Goal: Information Seeking & Learning: Learn about a topic

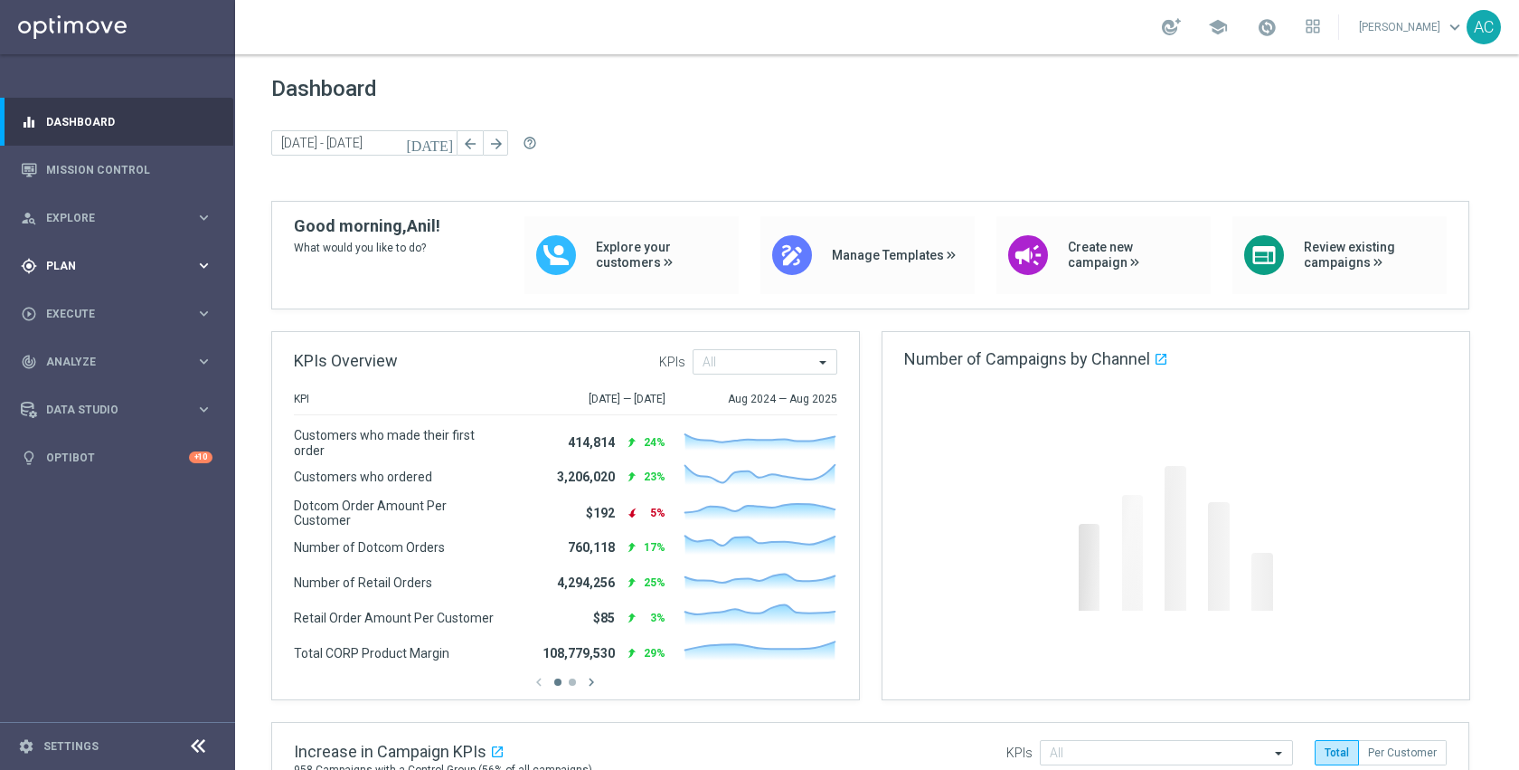
click at [108, 272] on div "gps_fixed Plan" at bounding box center [108, 266] width 175 height 16
click at [100, 302] on link "Target Groups" at bounding box center [117, 303] width 141 height 14
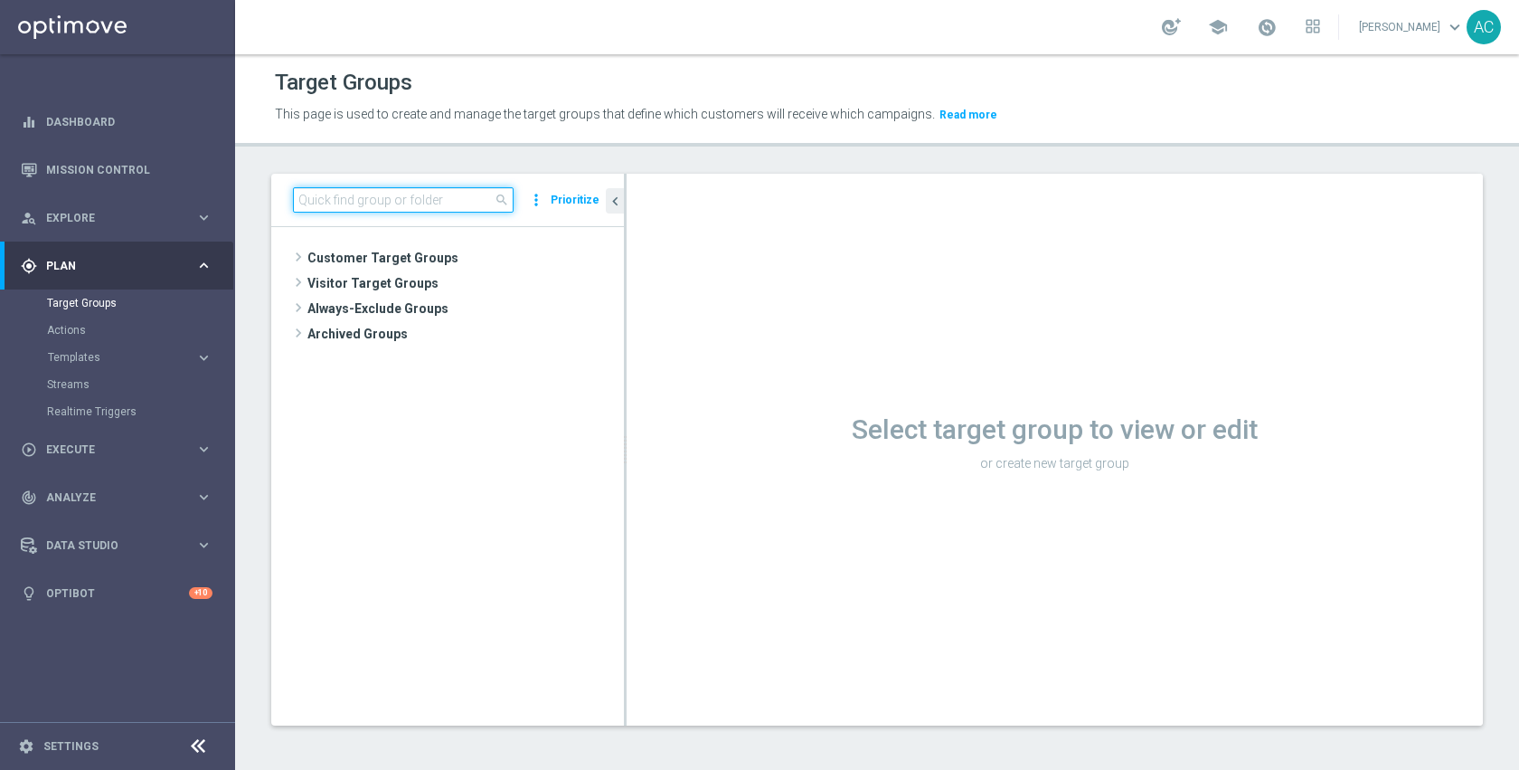
click at [365, 196] on input at bounding box center [403, 199] width 221 height 25
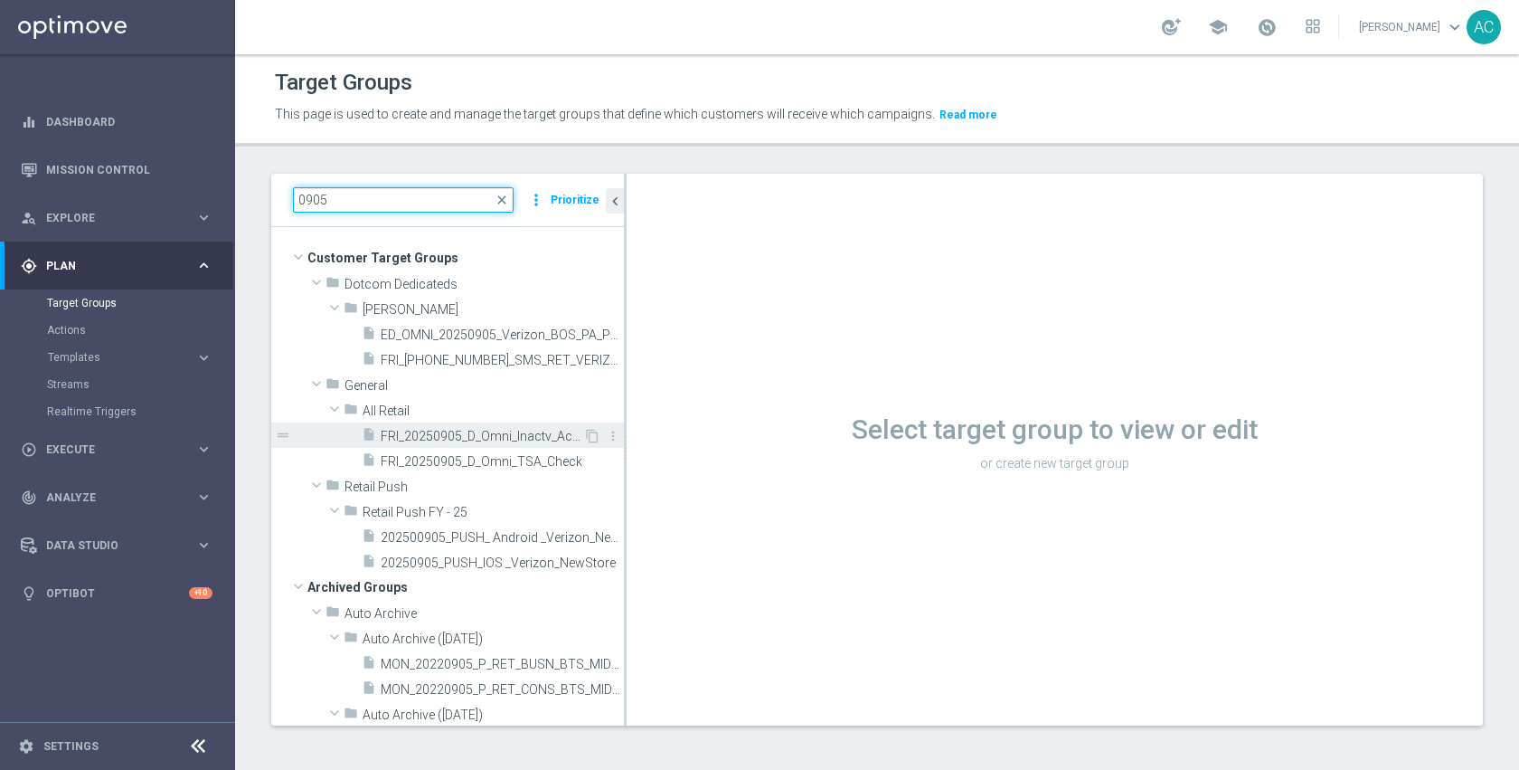
type input "0905"
click at [478, 437] on span "FRI_20250905_D_Omni_Inactv_Accounts" at bounding box center [482, 436] width 203 height 15
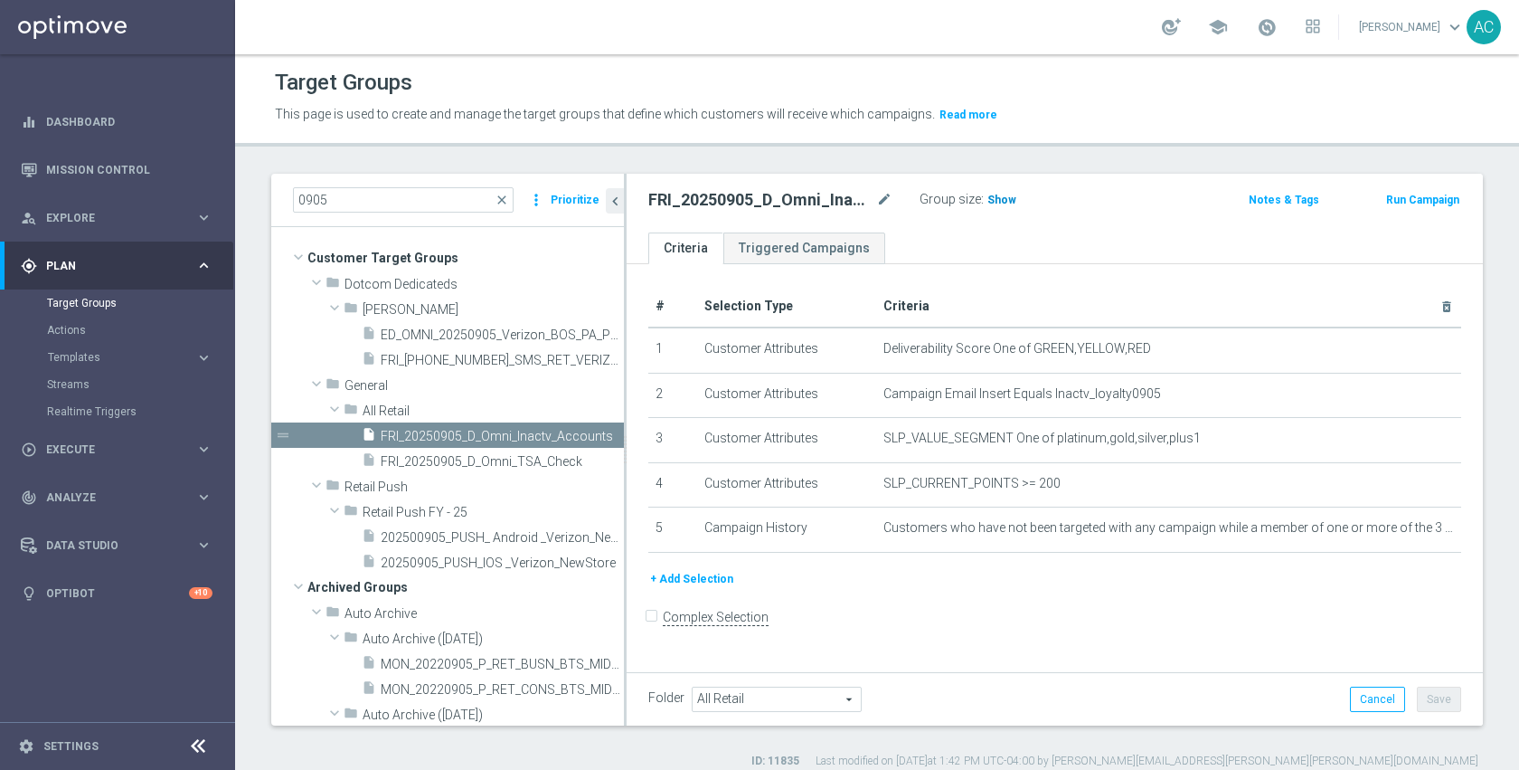
click at [1011, 194] on span "Show" at bounding box center [1002, 200] width 29 height 13
click at [996, 201] on span "236" at bounding box center [1000, 202] width 23 height 17
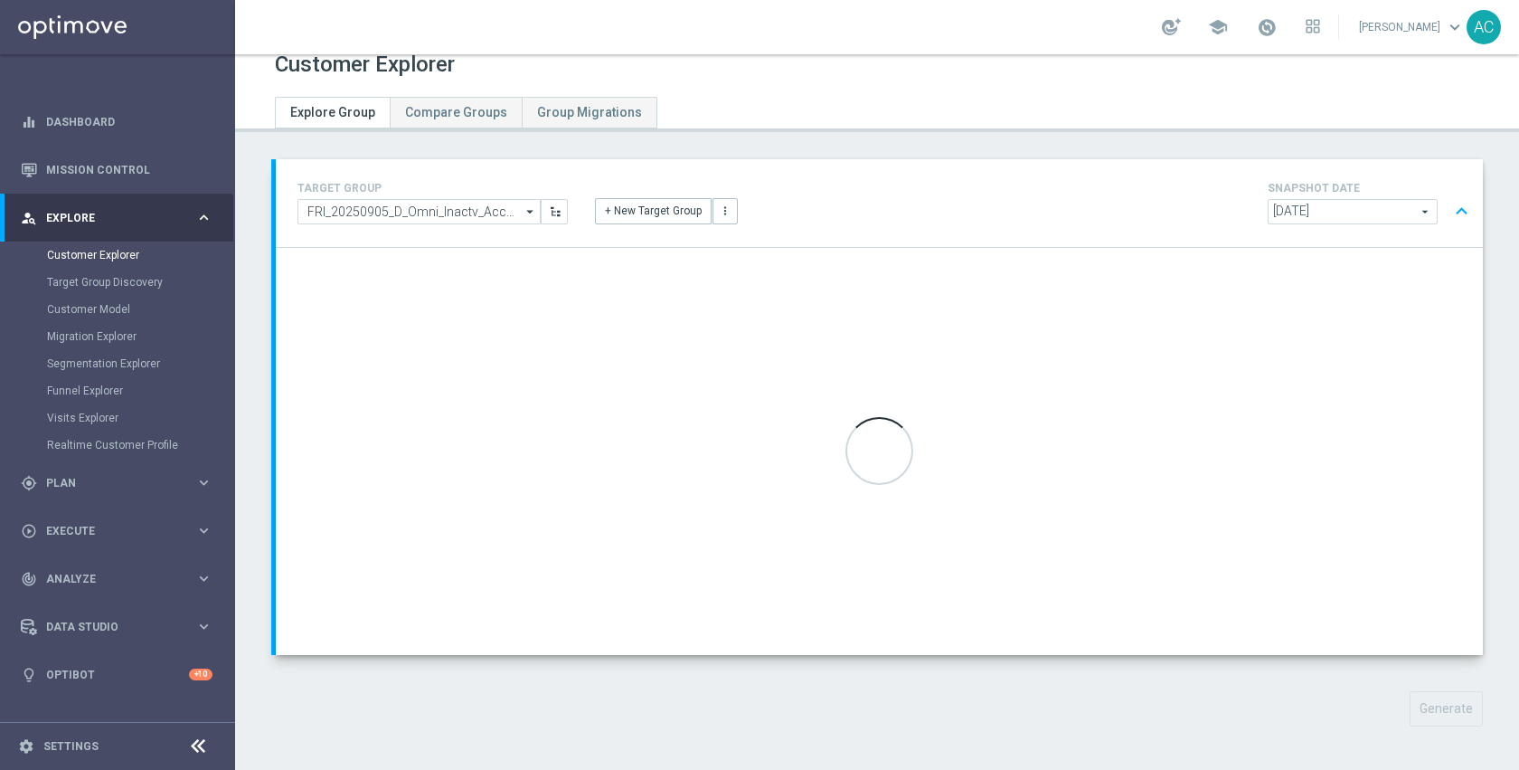
scroll to position [19, 0]
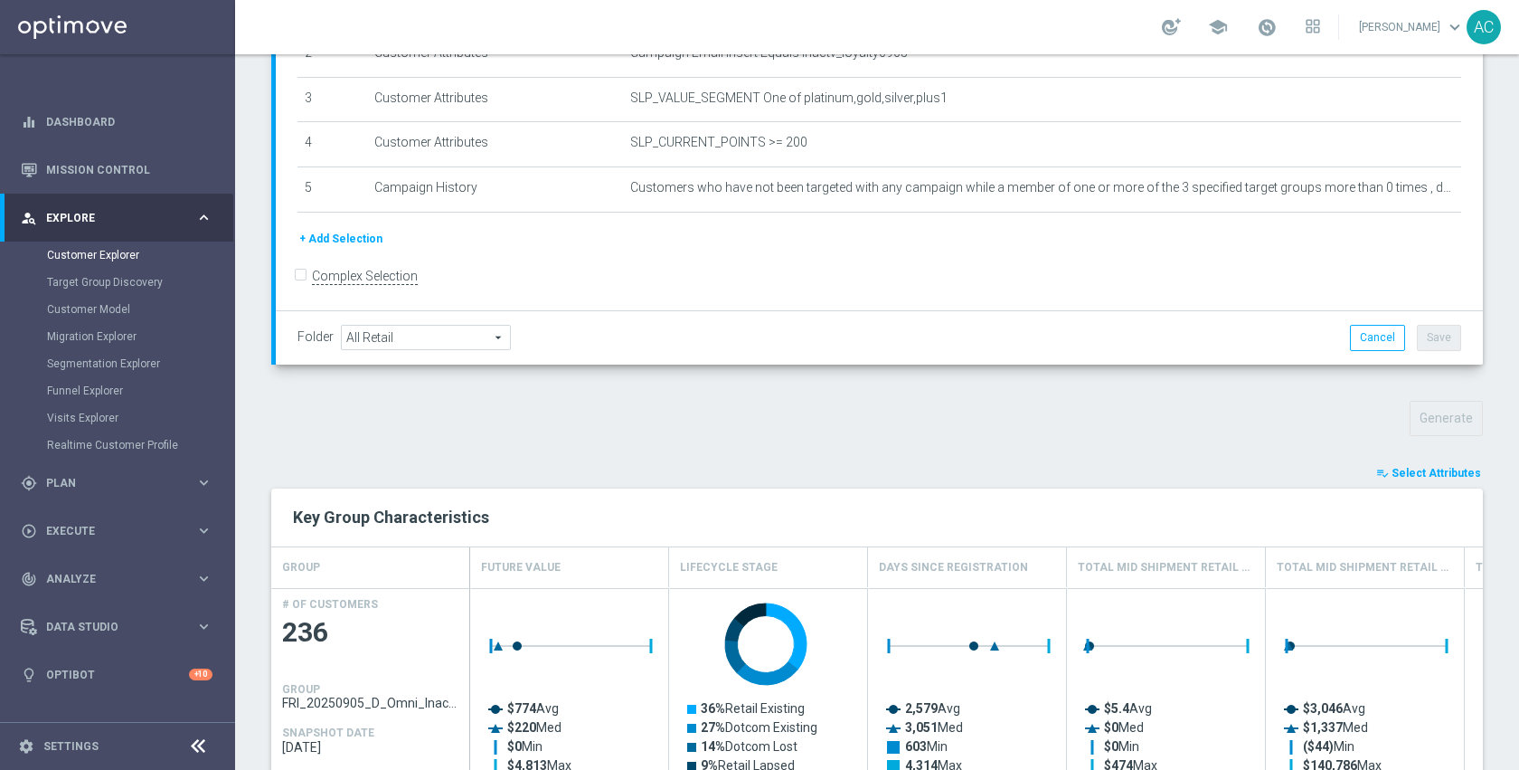
scroll to position [336, 0]
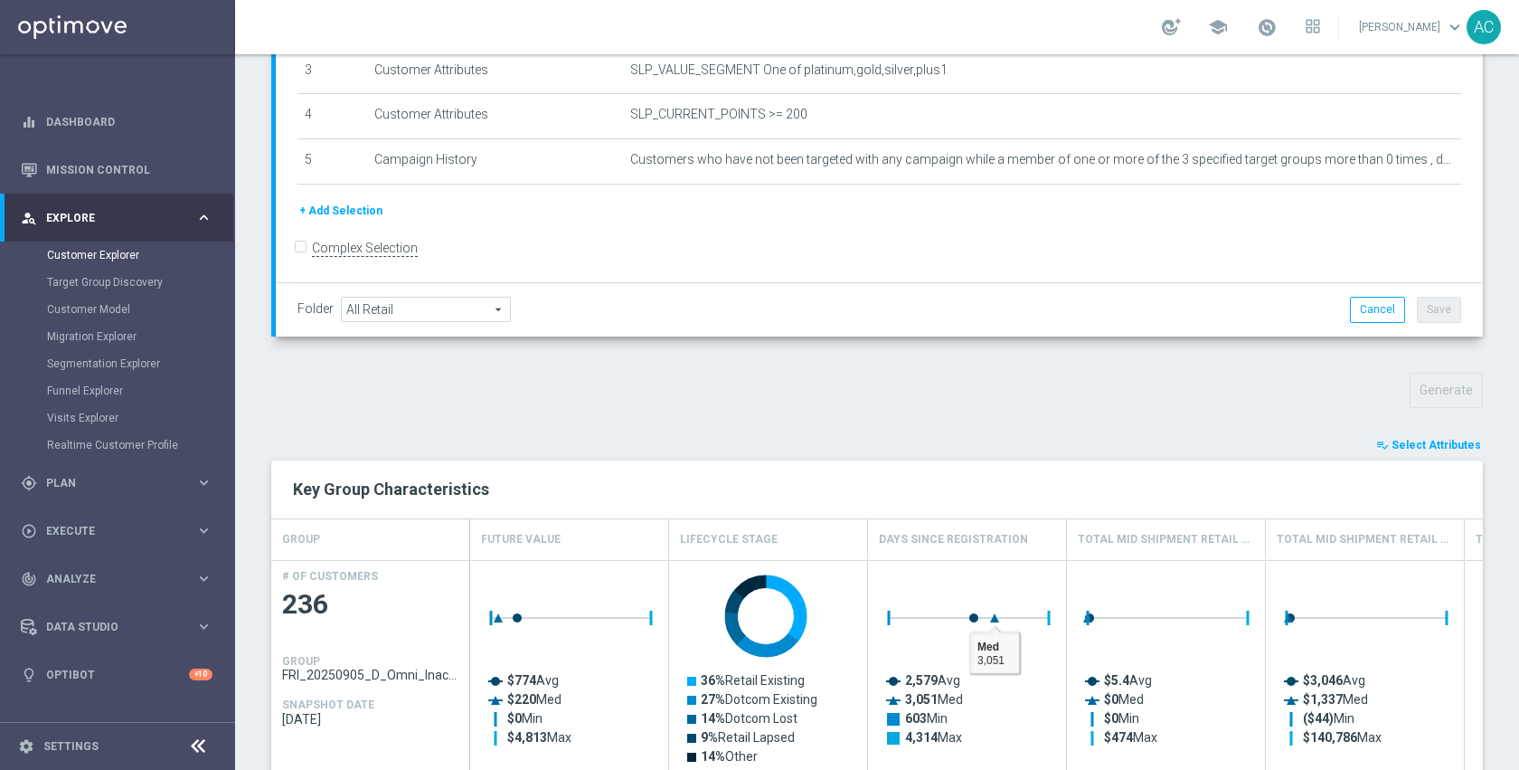
click at [1404, 440] on span "Select Attributes" at bounding box center [1437, 445] width 90 height 13
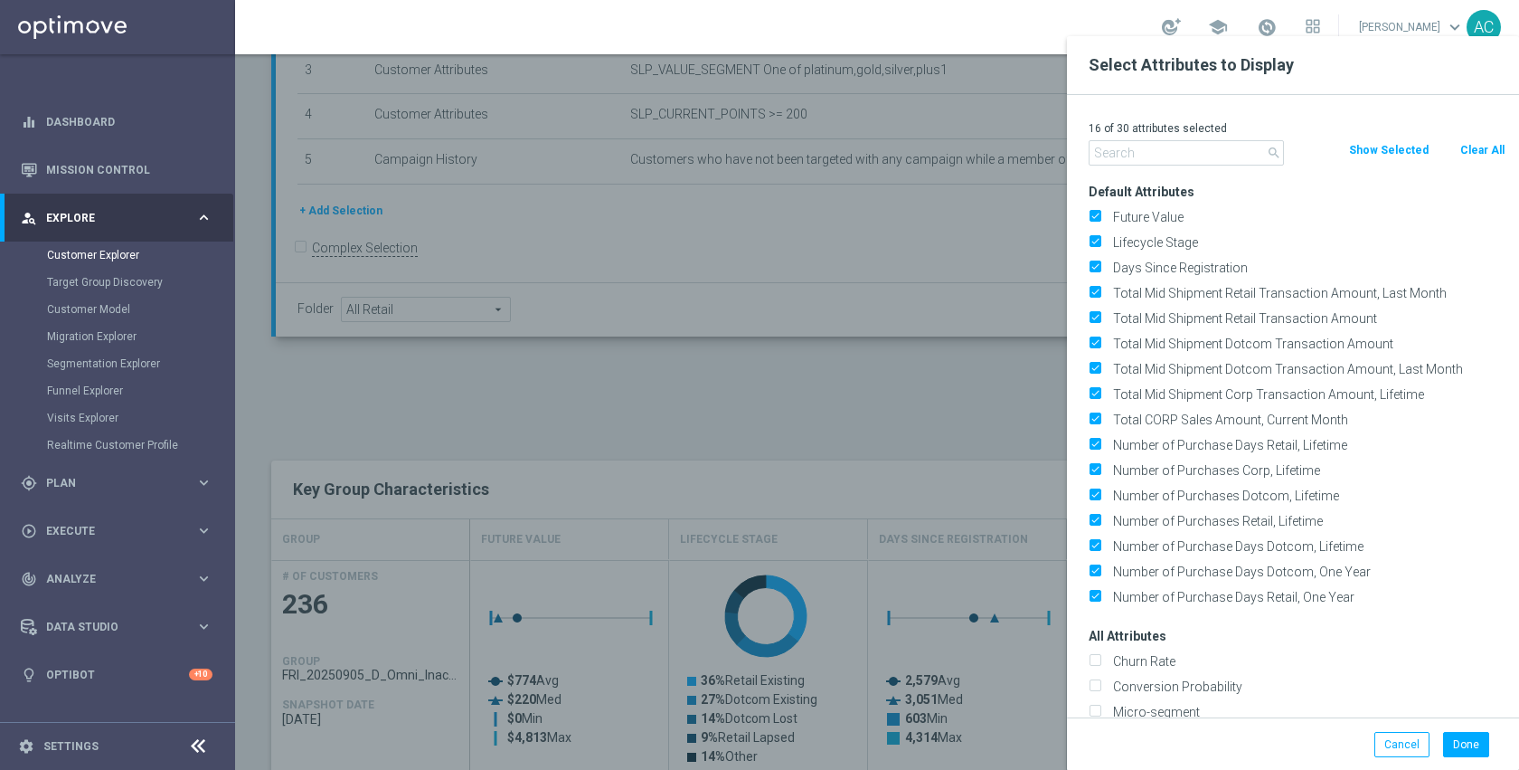
click at [1468, 142] on button "Clear All" at bounding box center [1483, 150] width 48 height 20
checkbox input "false"
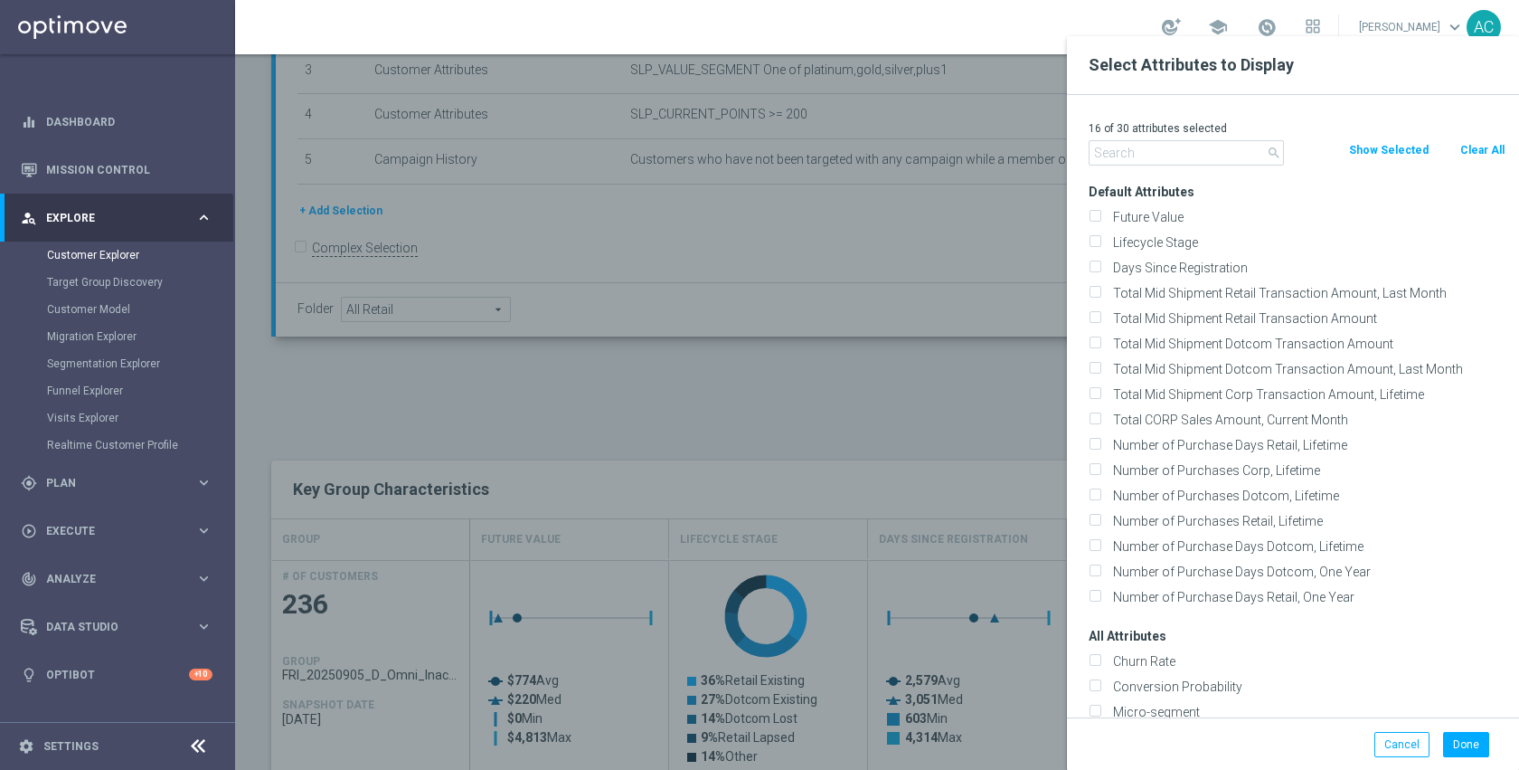
checkbox input "false"
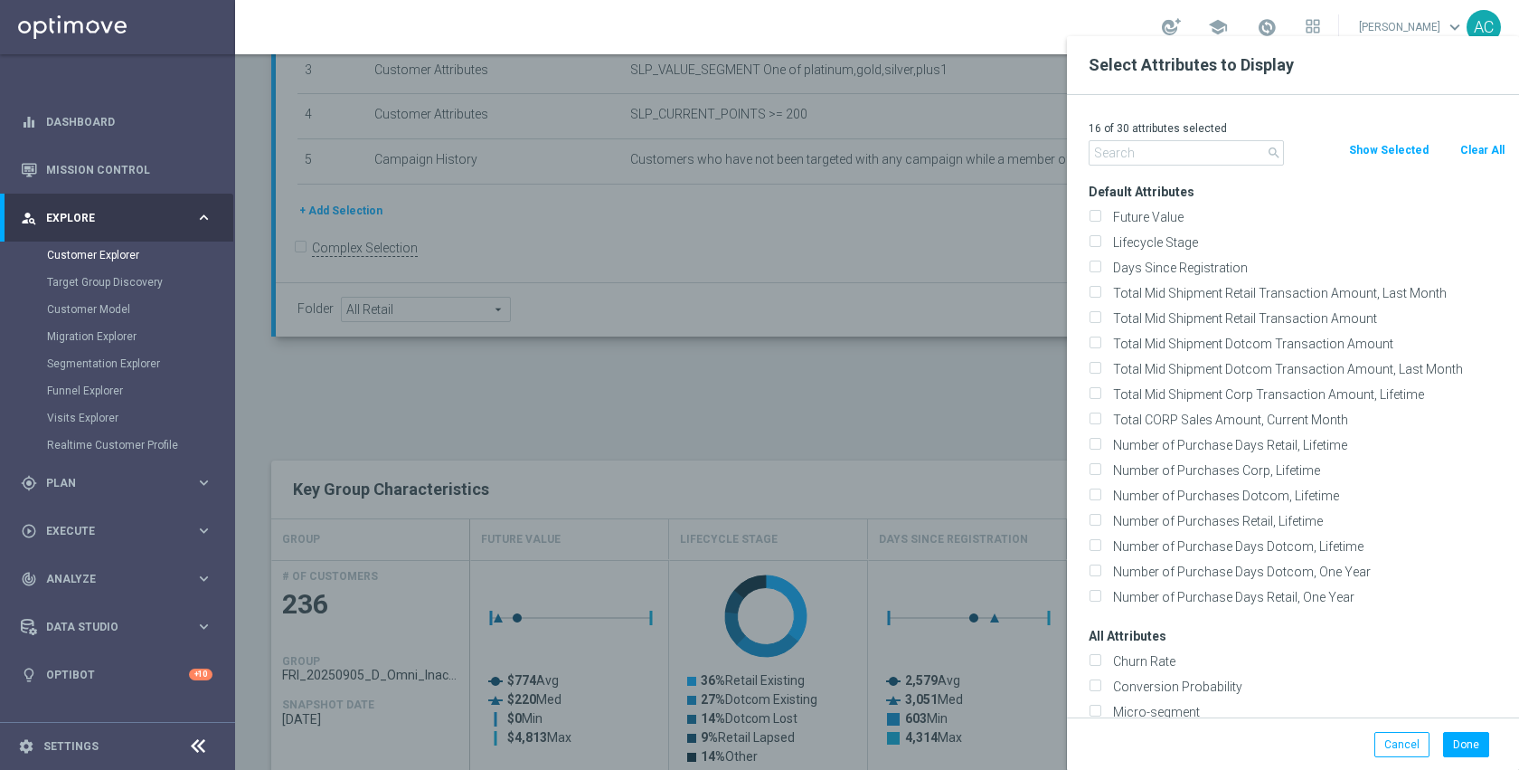
checkbox input "false"
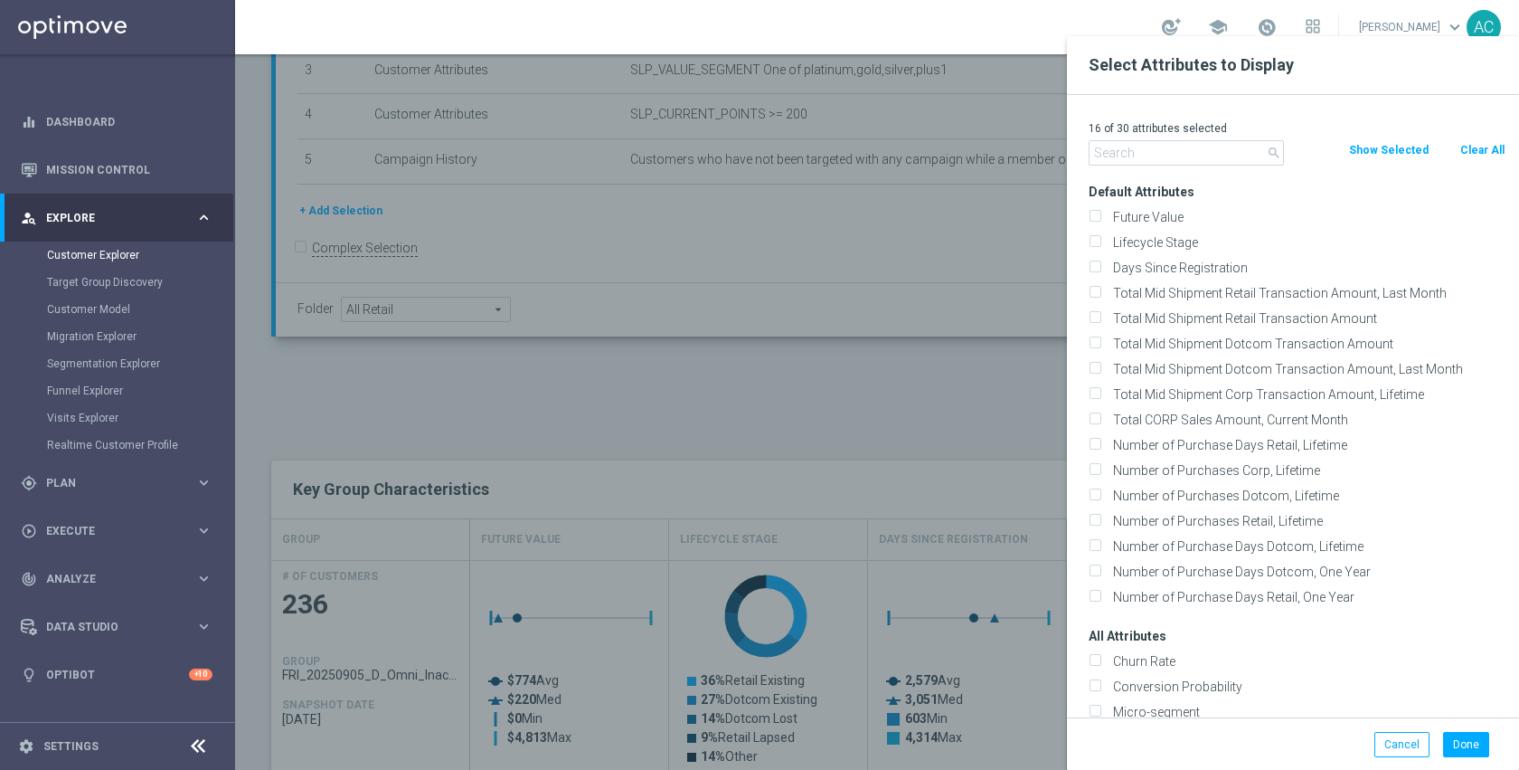
checkbox input "false"
click at [1150, 147] on input "text" at bounding box center [1186, 152] width 195 height 25
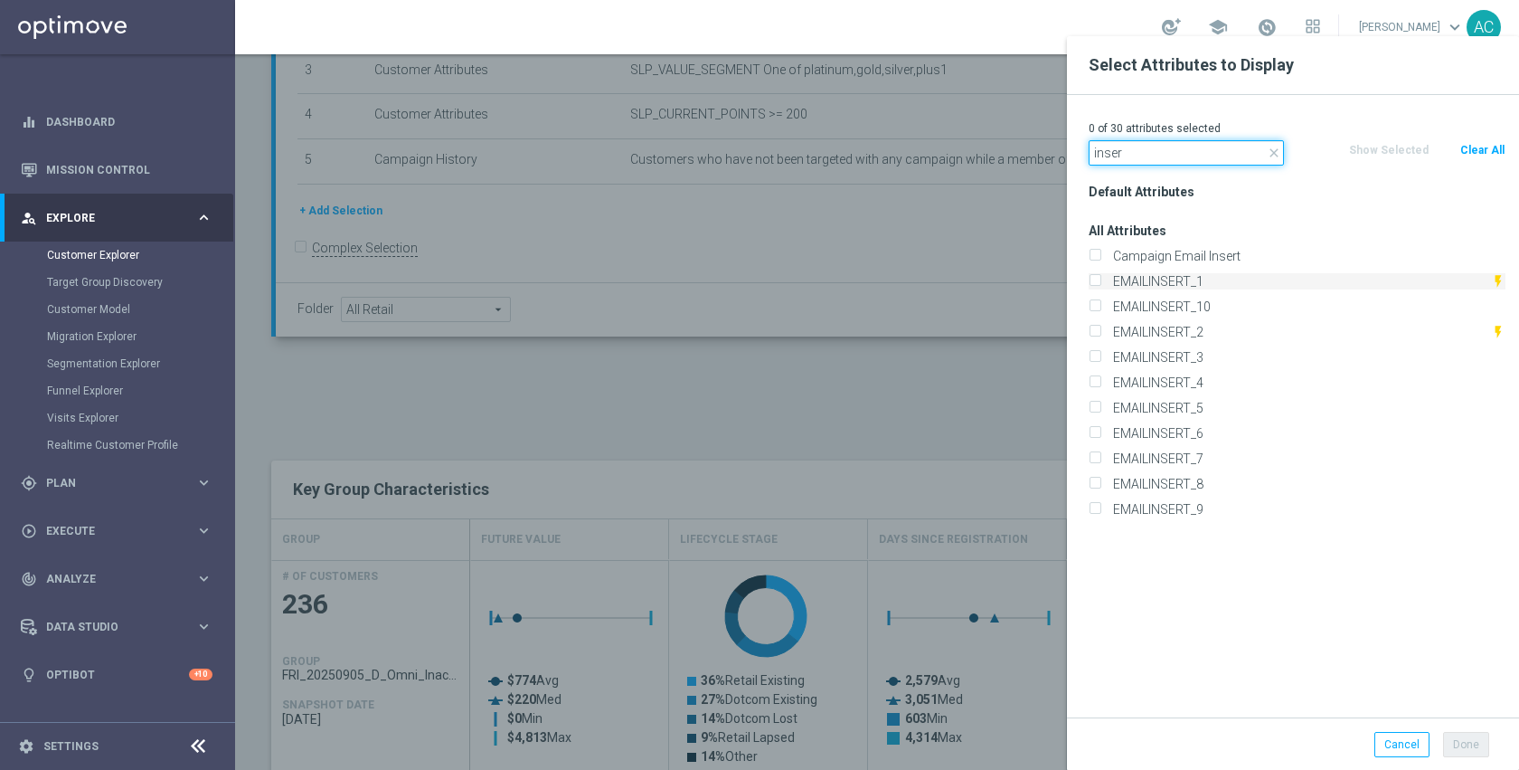
type input "inser"
click at [1175, 279] on label "EMAILINSERT_1" at bounding box center [1299, 281] width 384 height 16
click at [1101, 279] on input "EMAILINSERT_1" at bounding box center [1095, 284] width 12 height 12
checkbox input "true"
click at [1187, 330] on label "EMAILINSERT_2" at bounding box center [1299, 332] width 384 height 16
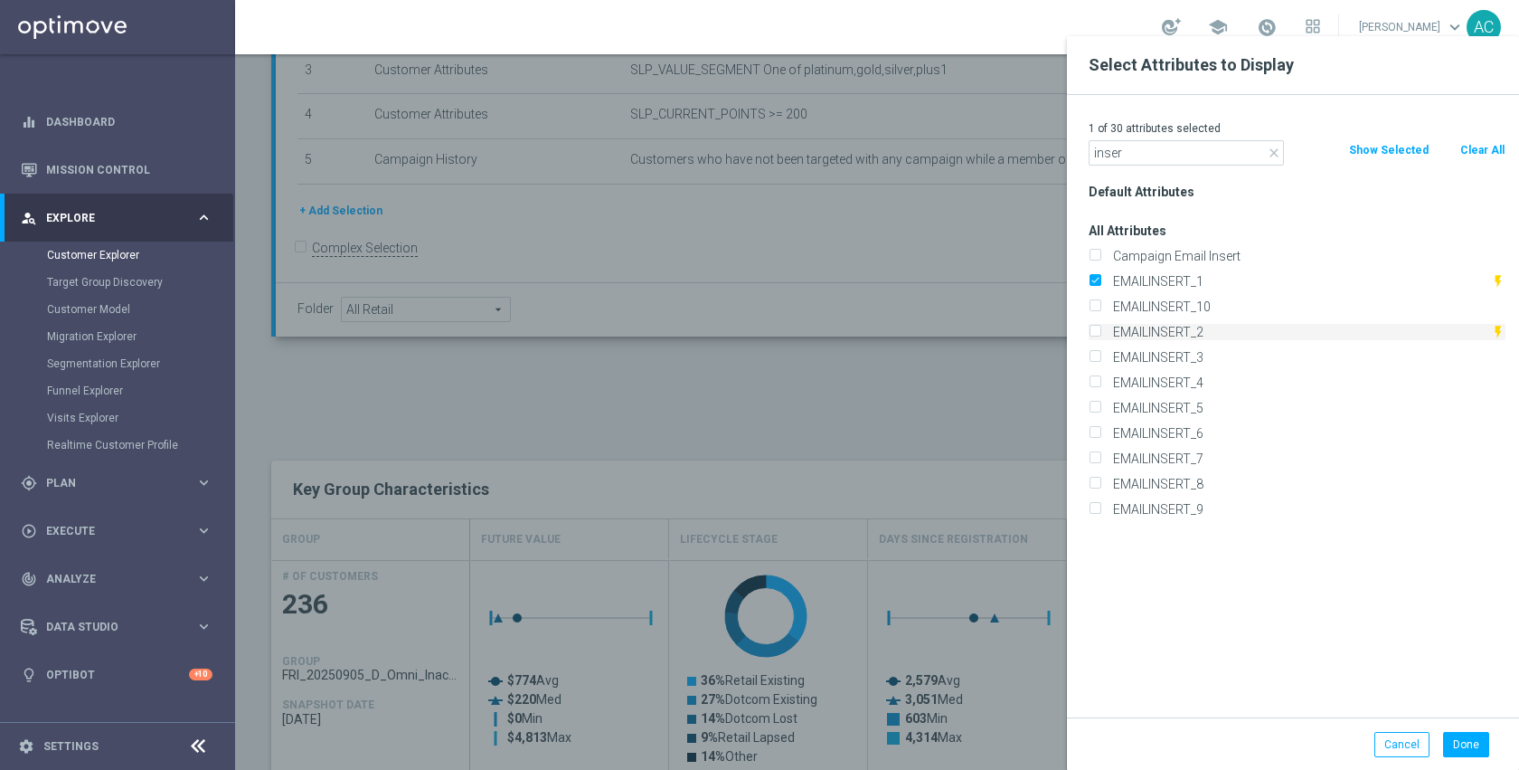
click at [1101, 330] on input "EMAILINSERT_2" at bounding box center [1095, 334] width 12 height 12
checkbox input "true"
click at [1181, 357] on label "EMAILINSERT_3" at bounding box center [1306, 357] width 399 height 16
click at [1101, 357] on input "EMAILINSERT_3" at bounding box center [1095, 360] width 12 height 12
checkbox input "true"
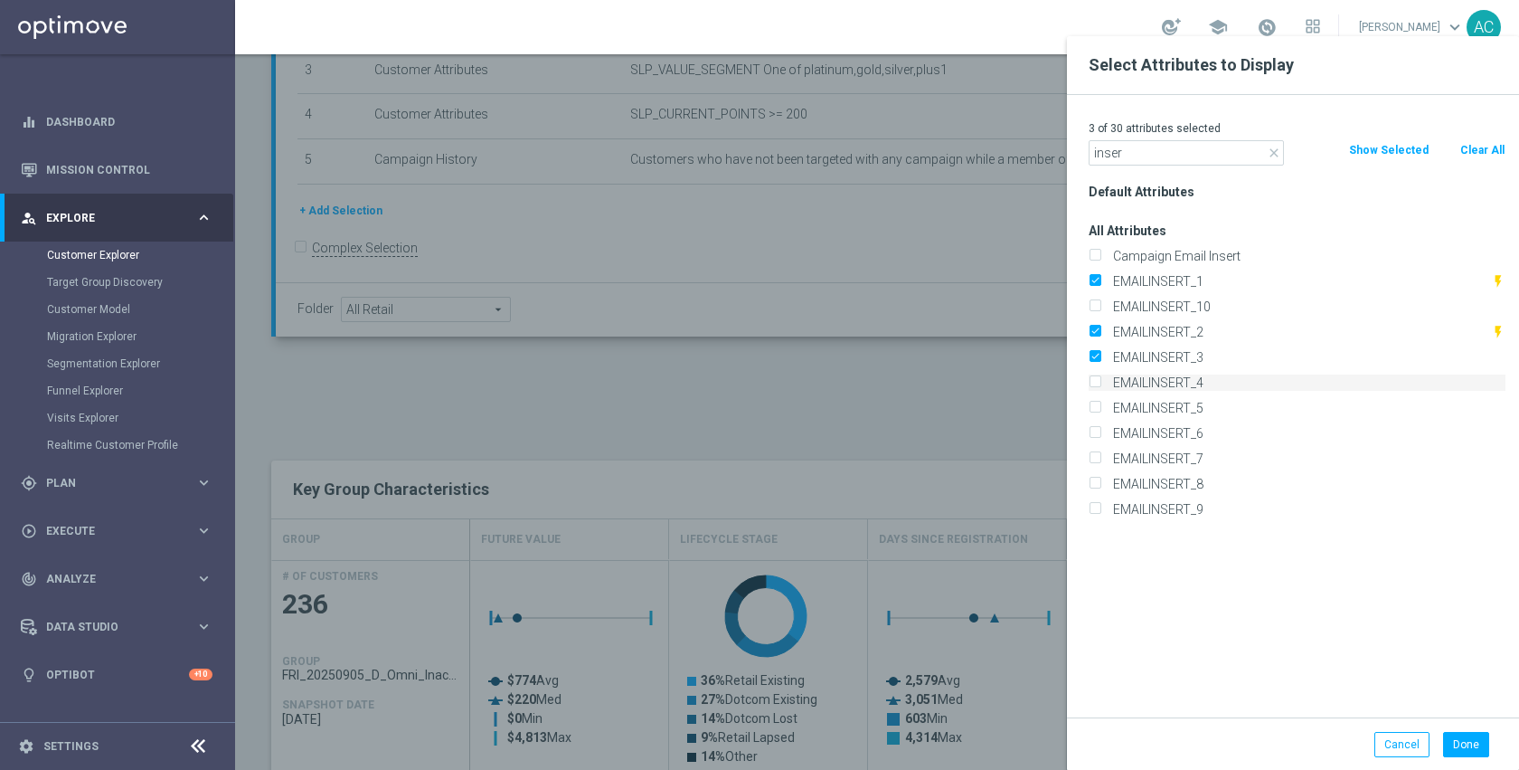
click at [1179, 383] on label "EMAILINSERT_4" at bounding box center [1306, 382] width 399 height 16
click at [1101, 383] on input "EMAILINSERT_4" at bounding box center [1095, 385] width 12 height 12
checkbox input "true"
click at [1453, 734] on button "Done" at bounding box center [1467, 744] width 46 height 25
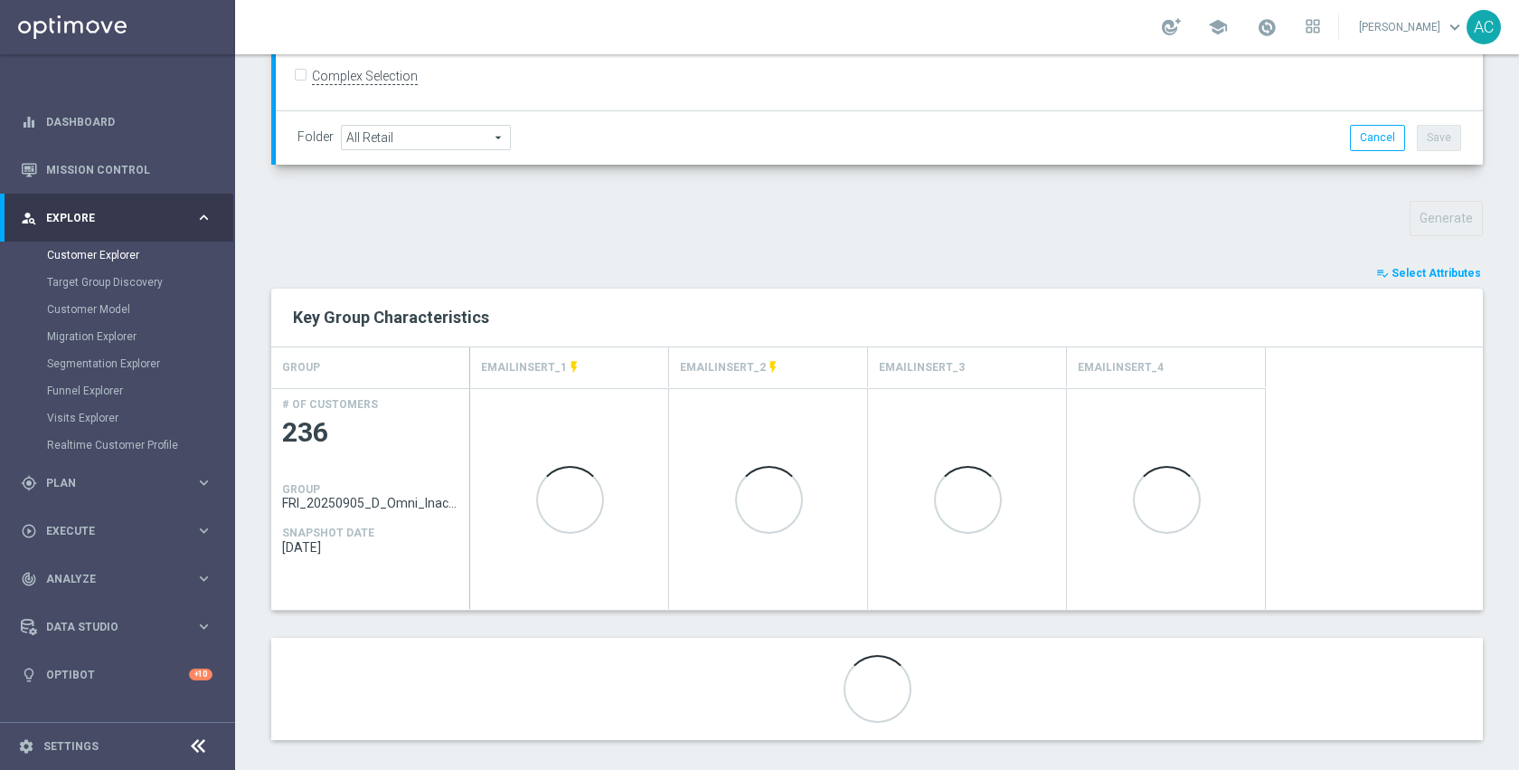
scroll to position [524, 0]
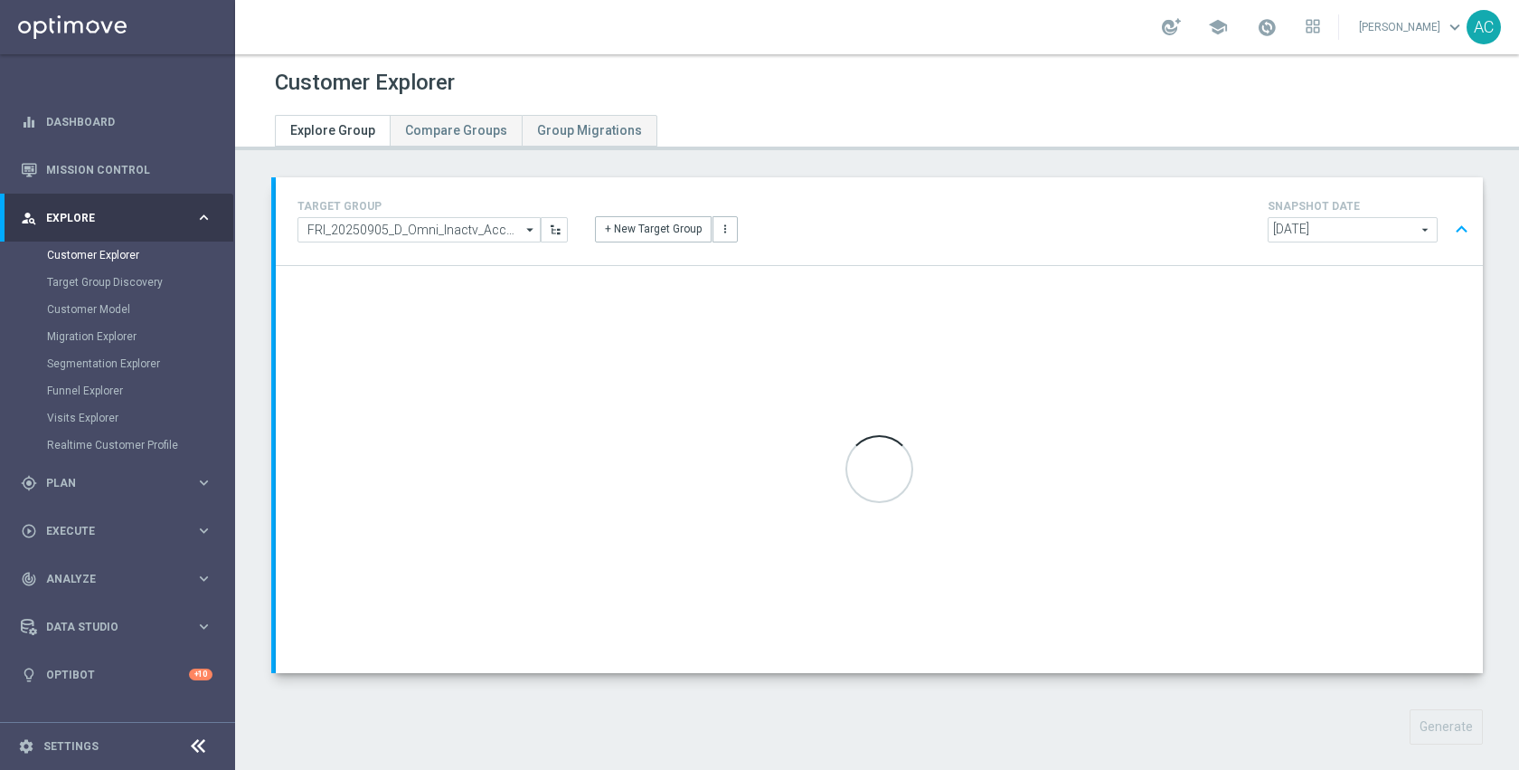
click at [1449, 230] on button "expand_less" at bounding box center [1462, 230] width 26 height 34
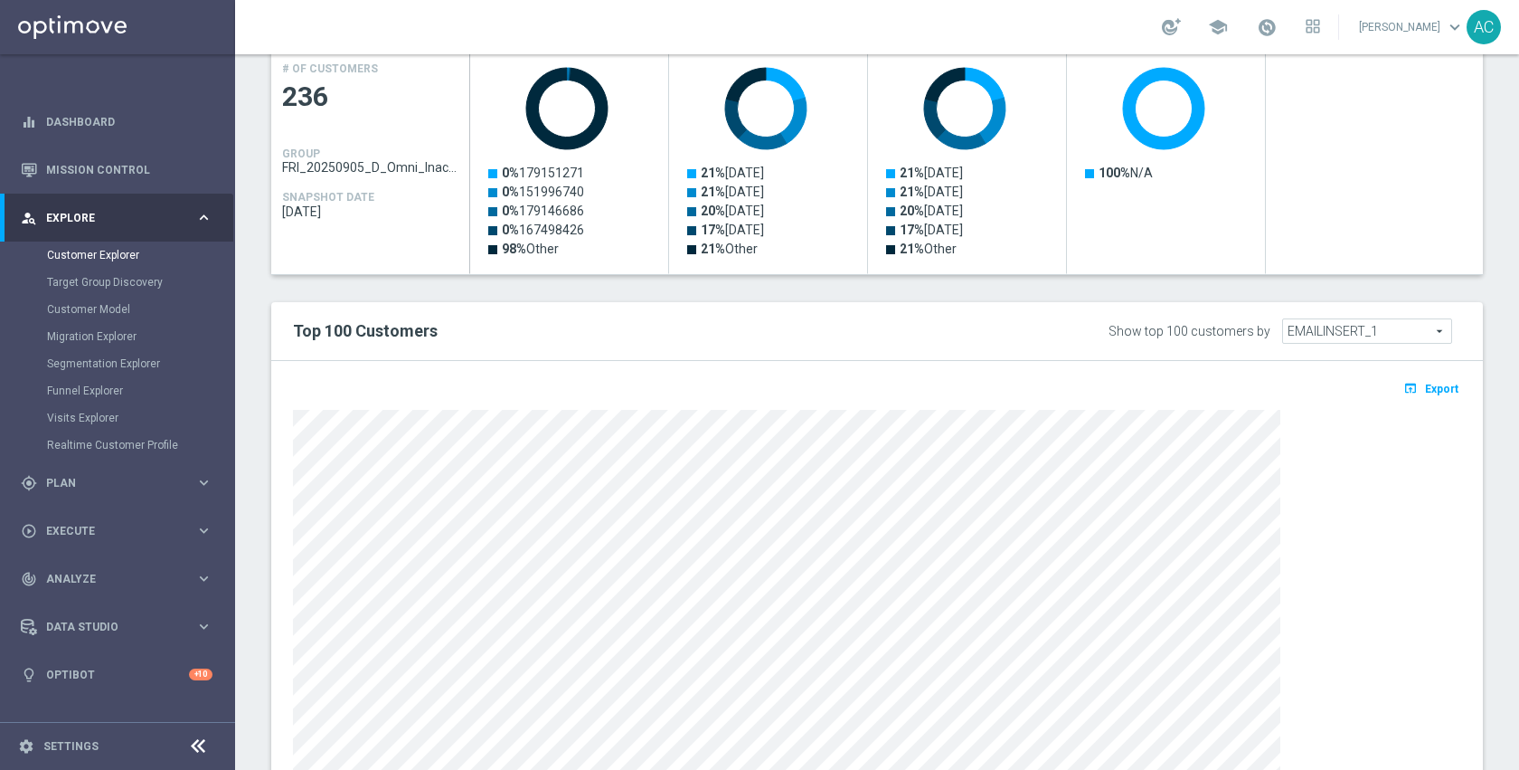
scroll to position [428, 0]
